Goal: Find specific page/section: Find specific page/section

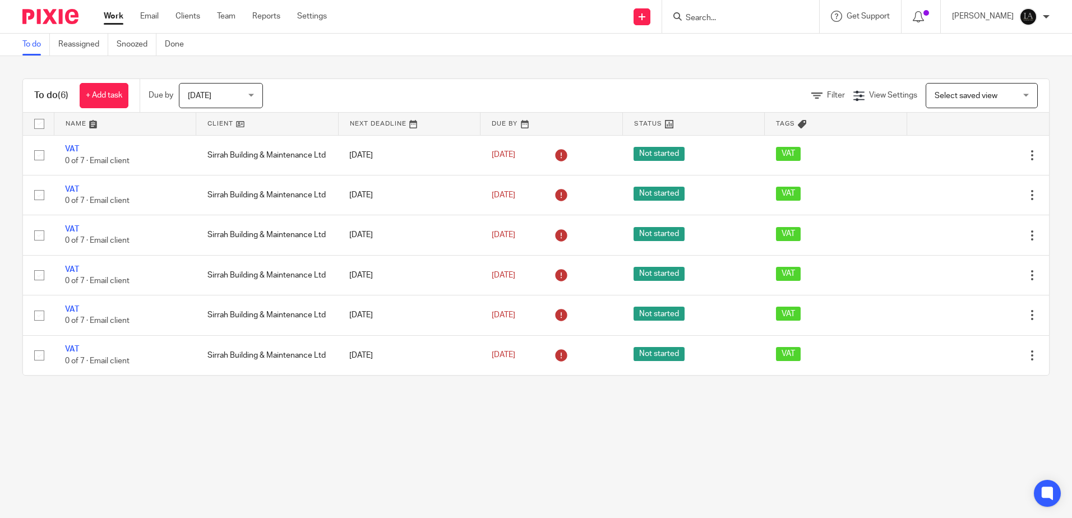
click at [719, 27] on div at bounding box center [740, 16] width 157 height 33
click at [714, 21] on input "Search" at bounding box center [734, 18] width 101 height 10
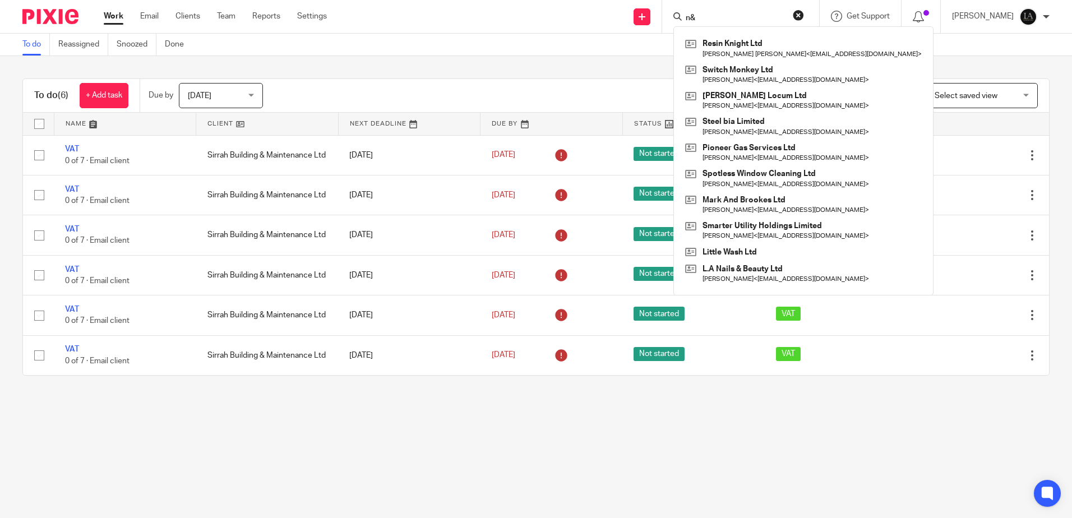
type input "n"
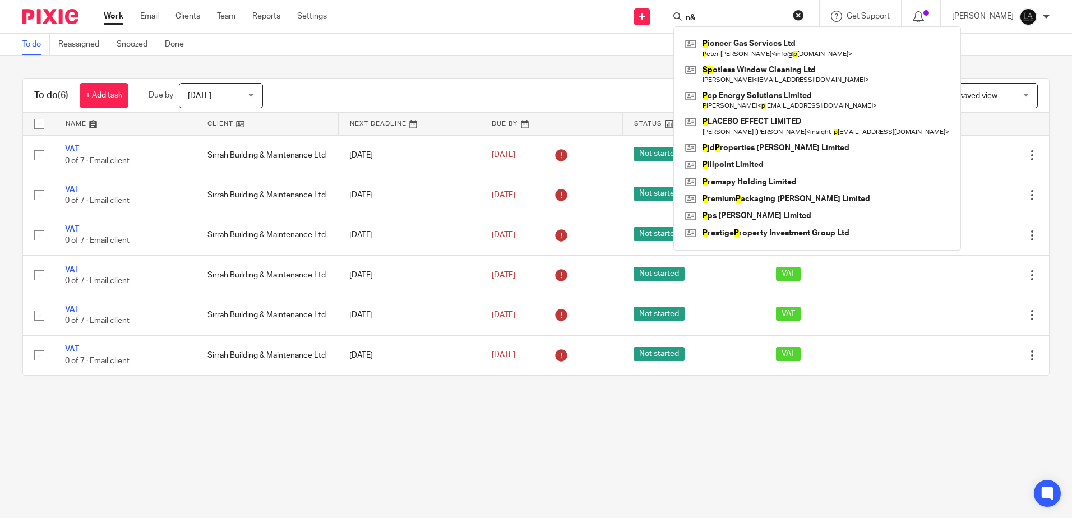
type input "n"
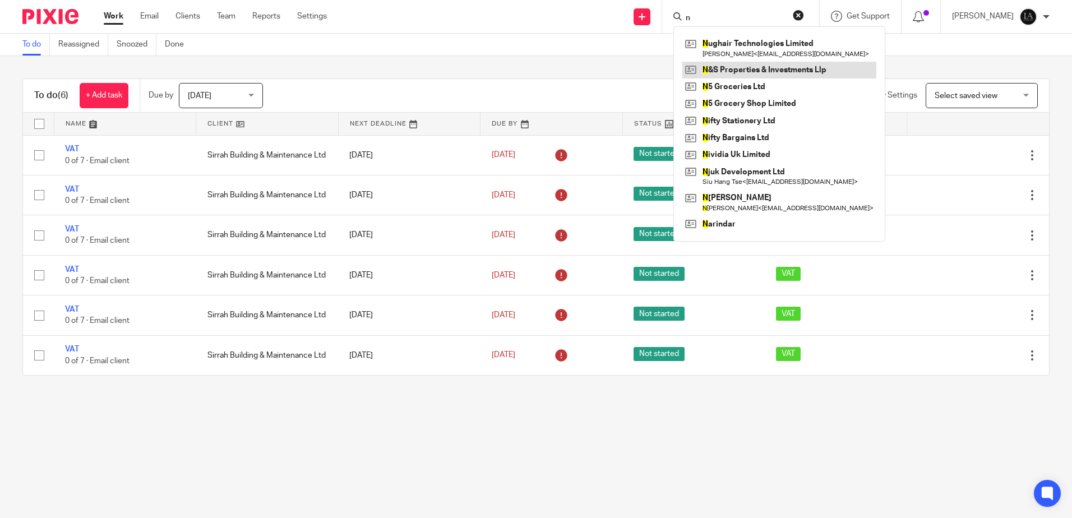
type input "n"
click at [756, 67] on link at bounding box center [779, 70] width 194 height 17
